Goal: Task Accomplishment & Management: Complete application form

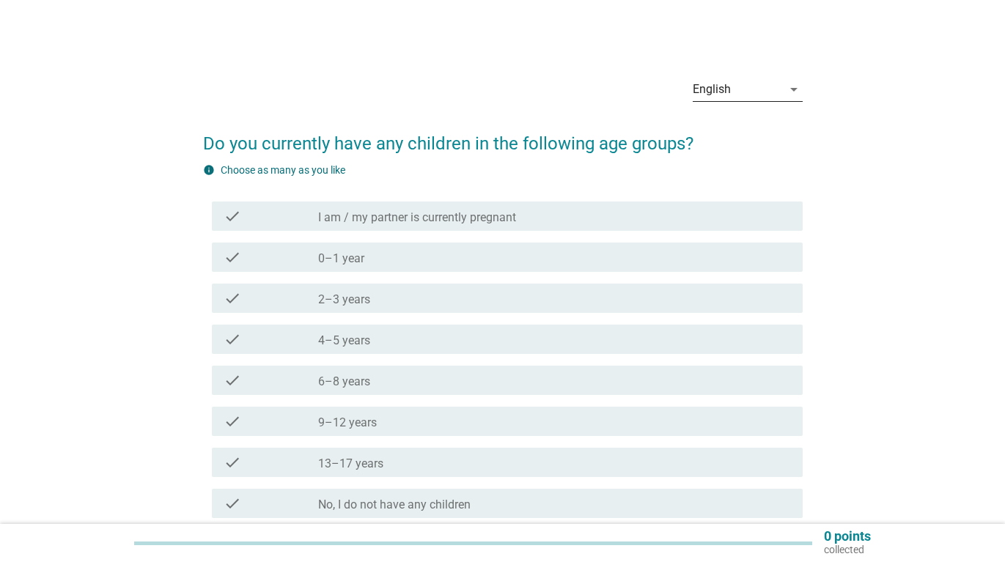
click at [715, 89] on div "English" at bounding box center [712, 89] width 38 height 13
click at [777, 86] on div "English Bahasa Melayu 中文（简体） English arrow_drop_down Do you currently have any …" at bounding box center [502, 327] width 1005 height 655
click at [725, 91] on div "English" at bounding box center [712, 89] width 38 height 13
click at [725, 91] on div "English Bahasa Melayu 中文（简体） English arrow_drop_down Do you currently have any …" at bounding box center [502, 327] width 1005 height 655
click at [759, 92] on div "English" at bounding box center [737, 89] width 89 height 23
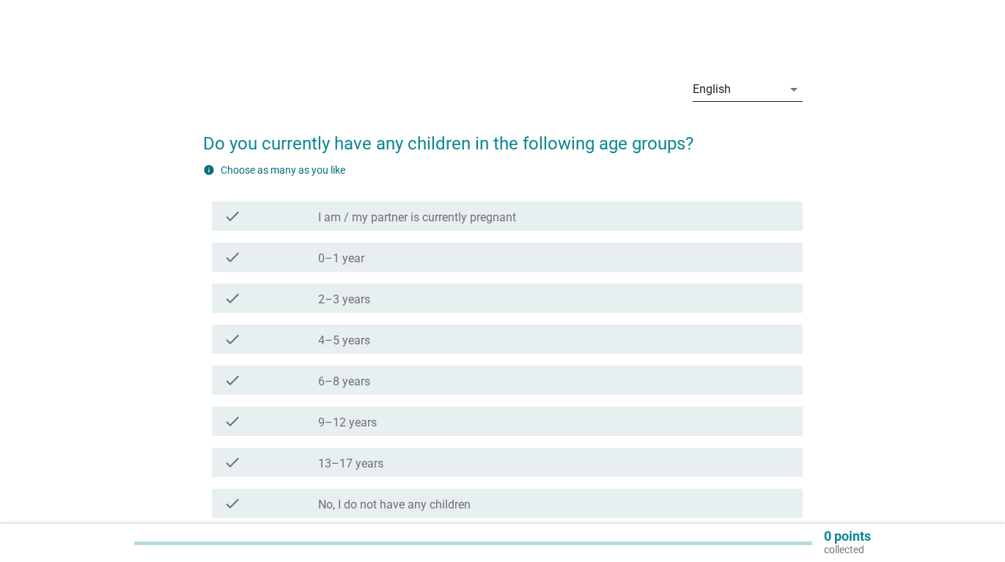
click at [759, 92] on div "English Bahasa Melayu 中文（简体） English arrow_drop_down Do you currently have any …" at bounding box center [502, 327] width 1005 height 655
click at [702, 88] on div "English" at bounding box center [712, 89] width 38 height 13
click at [702, 88] on div "English" at bounding box center [748, 101] width 110 height 35
click at [755, 133] on div "Bahasa Melayu" at bounding box center [747, 137] width 86 height 18
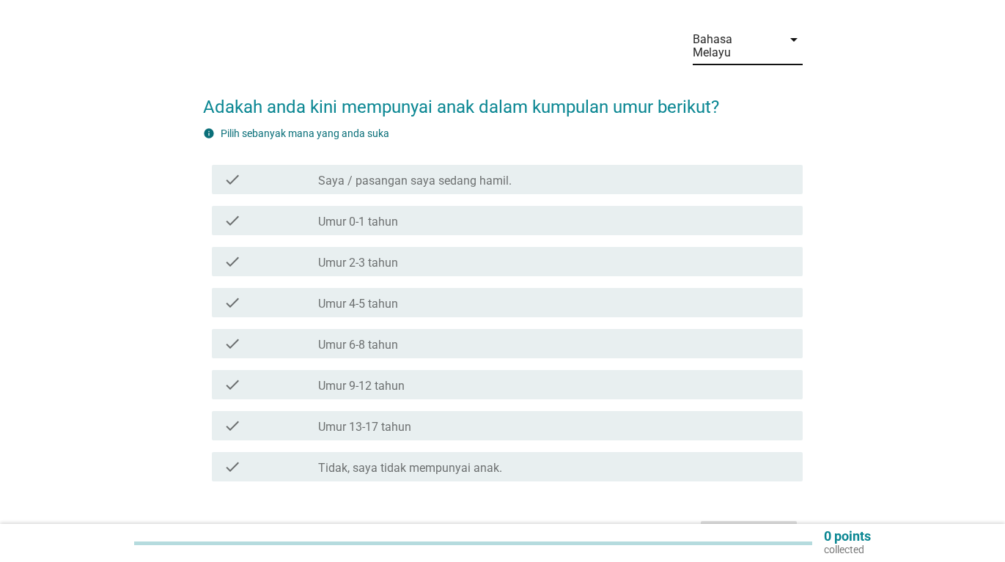
scroll to position [130, 0]
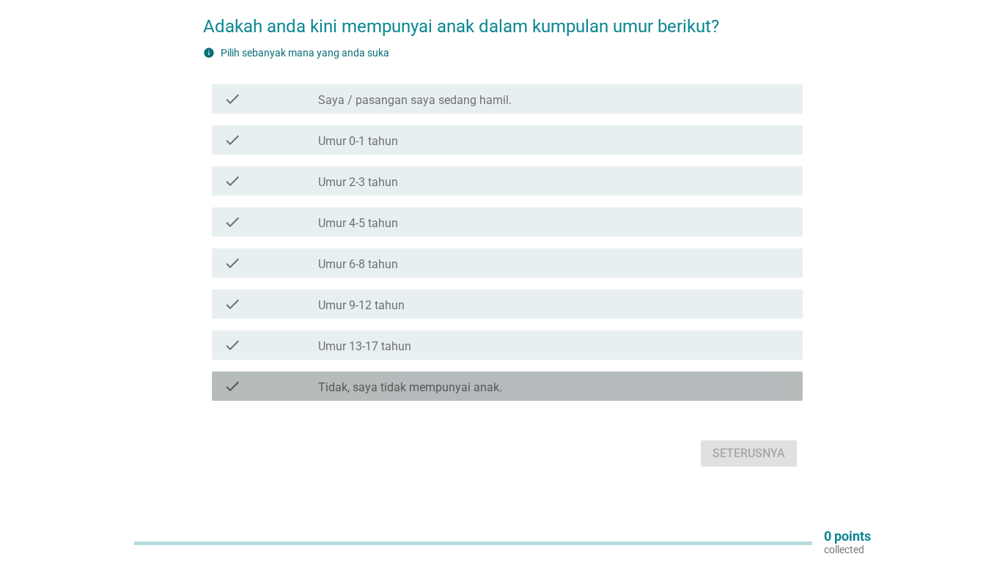
click at [388, 380] on label "Tidak, saya tidak mempunyai anak." at bounding box center [410, 387] width 184 height 15
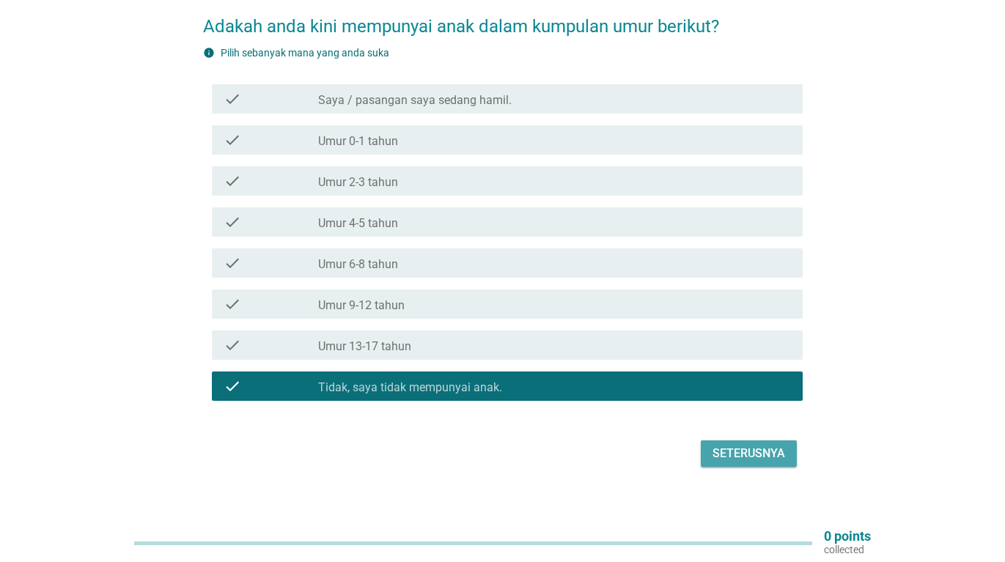
click at [724, 445] on div "Seterusnya" at bounding box center [749, 454] width 73 height 18
click at [725, 436] on div "Seterusnya" at bounding box center [503, 453] width 600 height 35
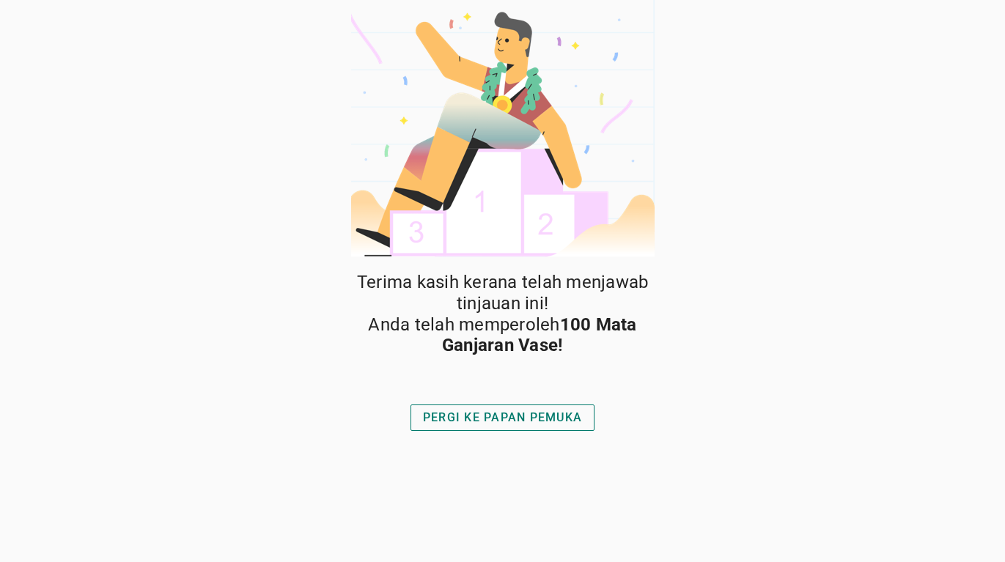
click at [491, 413] on div "PERGI KE PAPAN PEMUKA" at bounding box center [502, 418] width 159 height 18
